Goal: Transaction & Acquisition: Subscribe to service/newsletter

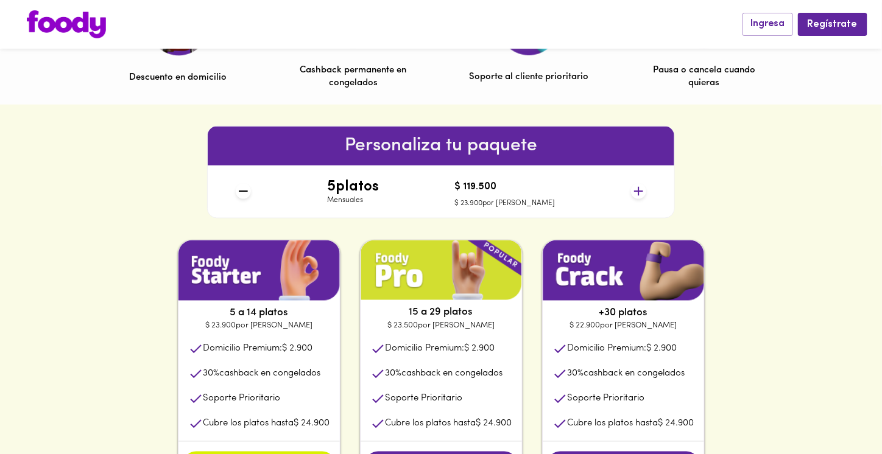
scroll to position [464, 0]
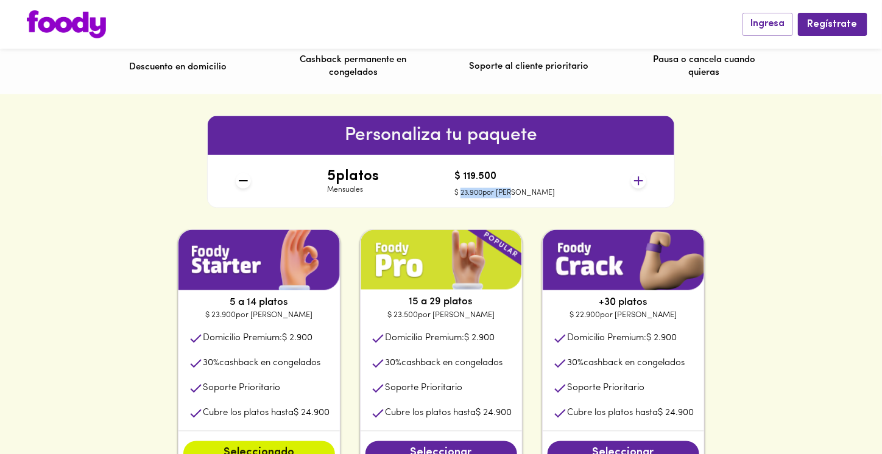
drag, startPoint x: 487, startPoint y: 195, endPoint x: 534, endPoint y: 210, distance: 49.7
click at [534, 210] on div "Personaliza tu paquete 5 platos Mensuales $ 119.500 $ 23.900 por plato" at bounding box center [440, 161] width 487 height 135
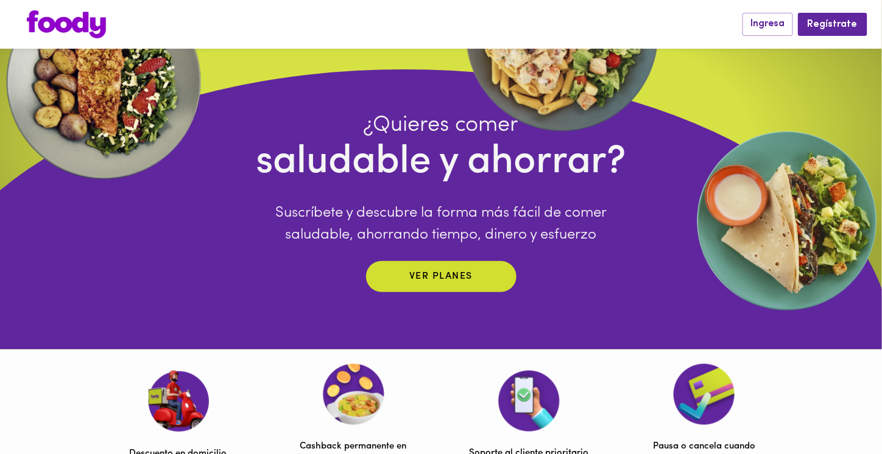
scroll to position [0, 0]
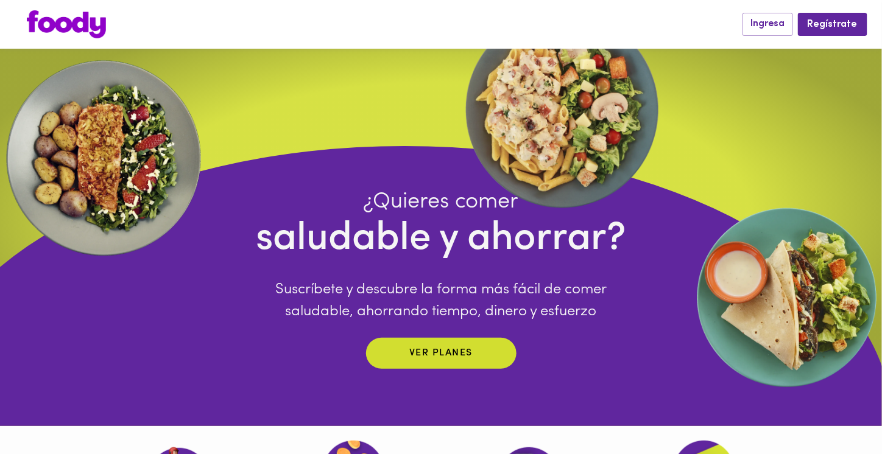
click at [89, 13] on img at bounding box center [66, 24] width 79 height 28
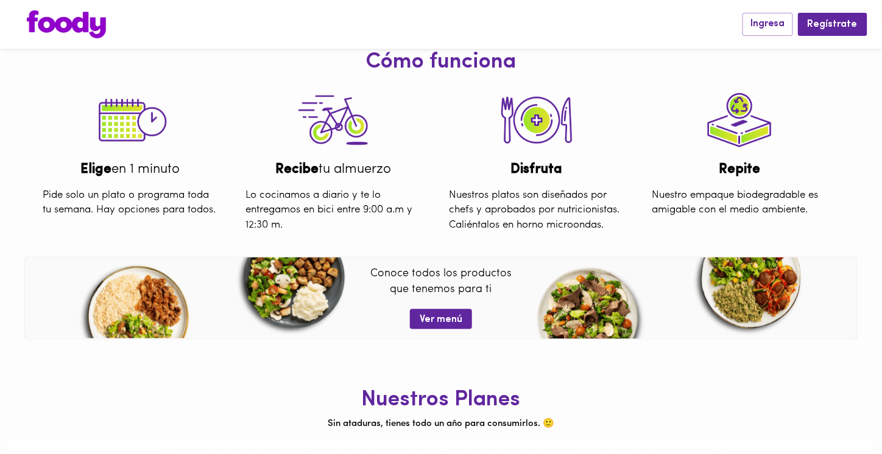
scroll to position [449, 0]
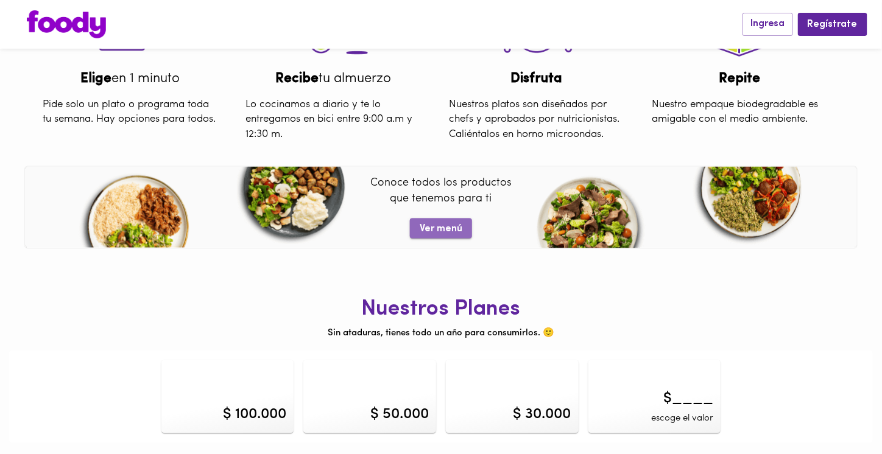
click at [437, 233] on span "Ver menú" at bounding box center [441, 230] width 43 height 12
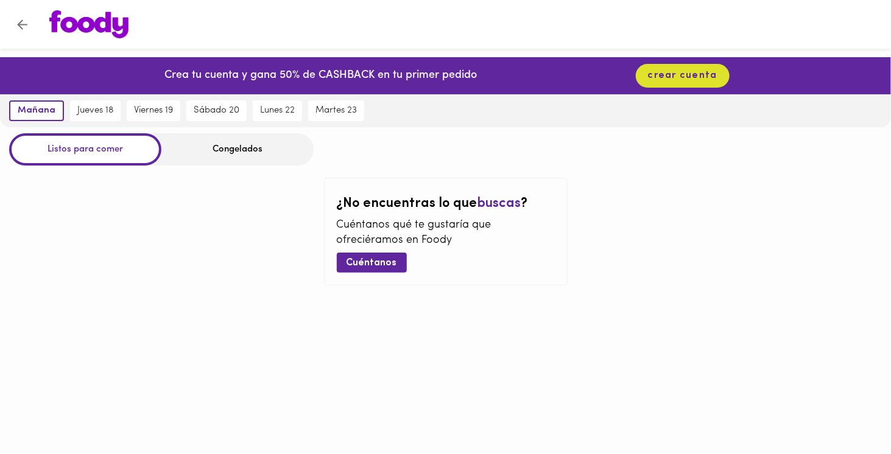
click at [437, 233] on p "Cuéntanos qué te gustaría que ofreciéramos en Foody" at bounding box center [446, 233] width 218 height 31
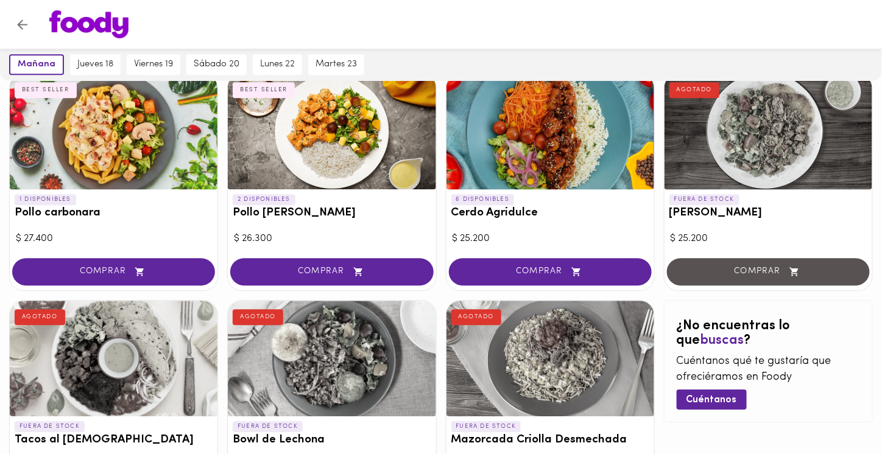
scroll to position [1021, 0]
